Goal: Find contact information

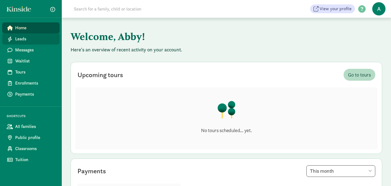
click at [35, 40] on span "Leads" at bounding box center [35, 39] width 40 height 7
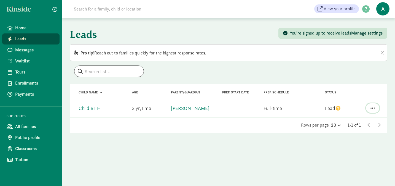
click at [377, 107] on button "button" at bounding box center [372, 107] width 13 height 9
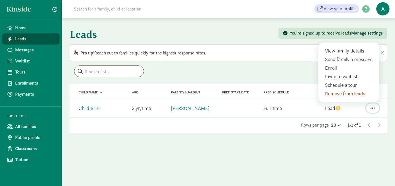
click at [377, 107] on button "button" at bounding box center [372, 107] width 13 height 9
click at [87, 109] on link "Child #1 H" at bounding box center [90, 108] width 22 height 6
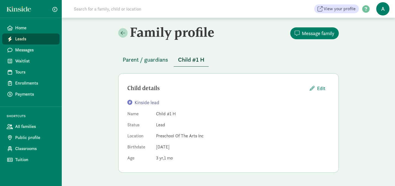
click at [152, 62] on span "Parent / guardians" at bounding box center [146, 59] width 46 height 9
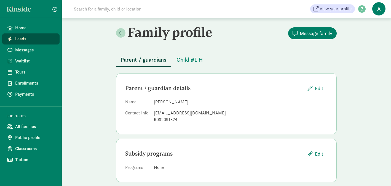
scroll to position [7, 0]
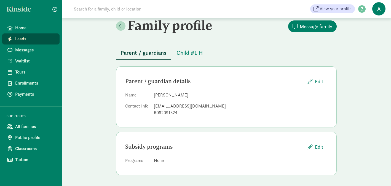
click at [188, 108] on div "reneemschaller@gmail.com" at bounding box center [241, 106] width 174 height 7
copy dd "reneemschaller@gmail.com"
click at [190, 54] on span "Child #1 H" at bounding box center [190, 52] width 26 height 9
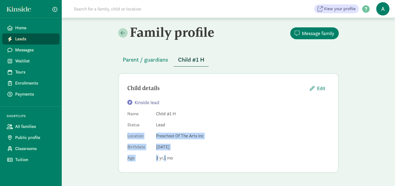
drag, startPoint x: 177, startPoint y: 158, endPoint x: 125, endPoint y: 136, distance: 57.1
click at [124, 136] on div "Child details Edit Kinside lead Name Child #1 H Status Lead Location Preschool …" at bounding box center [228, 122] width 221 height 99
click at [235, 151] on dl "Name Child #1 H Status Lead Location Preschool Of The Arts Inc Birthdate Aug 5,…" at bounding box center [228, 136] width 203 height 53
drag, startPoint x: 184, startPoint y: 160, endPoint x: 122, endPoint y: 147, distance: 63.8
click at [122, 147] on div "Child details Edit Kinside lead Name Child #1 H Status Lead Location Preschool …" at bounding box center [228, 122] width 221 height 99
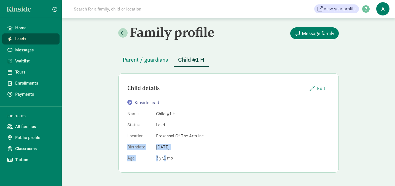
copy dl "Birthdate Aug 5, 2022 Age 3 1"
click at [158, 58] on span "Parent / guardians" at bounding box center [146, 59] width 46 height 9
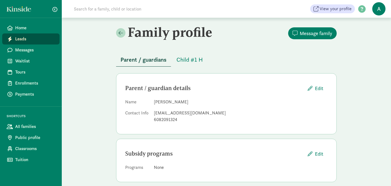
click at [21, 11] on link at bounding box center [21, 8] width 28 height 5
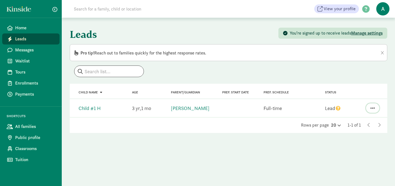
click at [373, 107] on span "button" at bounding box center [373, 107] width 4 height 5
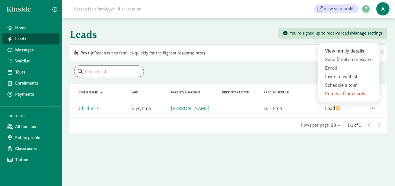
click at [342, 48] on div "View family details" at bounding box center [350, 50] width 50 height 7
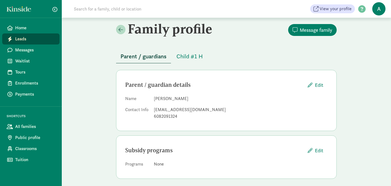
scroll to position [7, 0]
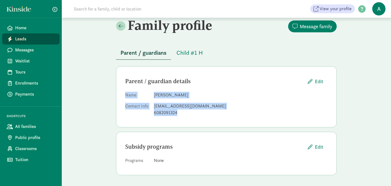
drag, startPoint x: 187, startPoint y: 113, endPoint x: 123, endPoint y: 91, distance: 68.1
click at [123, 91] on div "Parent / guardian details Edit Name Renee Haller Contact Info reneemschaller@gm…" at bounding box center [226, 96] width 221 height 61
copy dl "Name Renee Haller Contact Info reneemschaller@gmail.com 6082091324"
click at [20, 95] on span "Payments" at bounding box center [35, 94] width 40 height 7
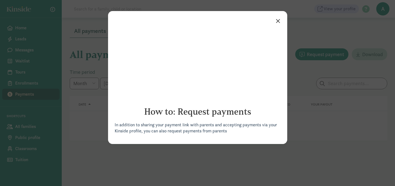
click at [280, 19] on link "×" at bounding box center [278, 20] width 10 height 10
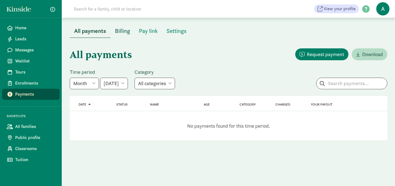
click at [120, 32] on span "Billing" at bounding box center [122, 30] width 15 height 9
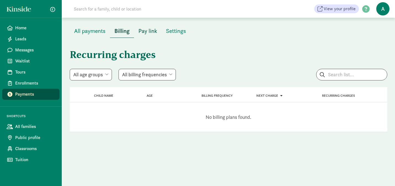
click at [154, 31] on span "Pay link" at bounding box center [148, 30] width 19 height 9
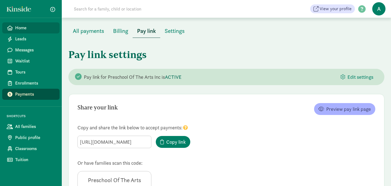
click at [29, 25] on span "Home" at bounding box center [35, 28] width 40 height 7
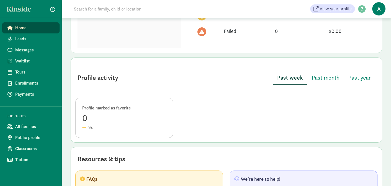
scroll to position [266, 0]
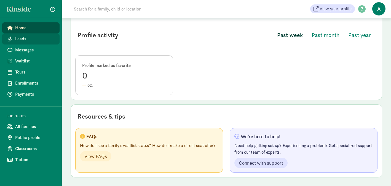
click at [44, 38] on span "Leads" at bounding box center [35, 39] width 40 height 7
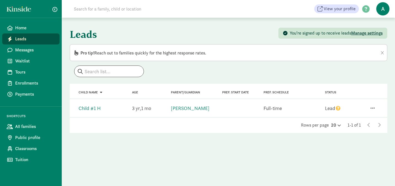
click at [368, 33] on span "Manage settings" at bounding box center [367, 33] width 31 height 6
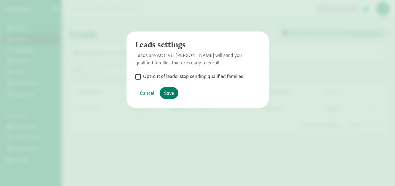
click at [333, 60] on div "Leads settings Leads are ACTIVE. [PERSON_NAME] will send you qualified families…" at bounding box center [197, 93] width 395 height 186
